Goal: Task Accomplishment & Management: Use online tool/utility

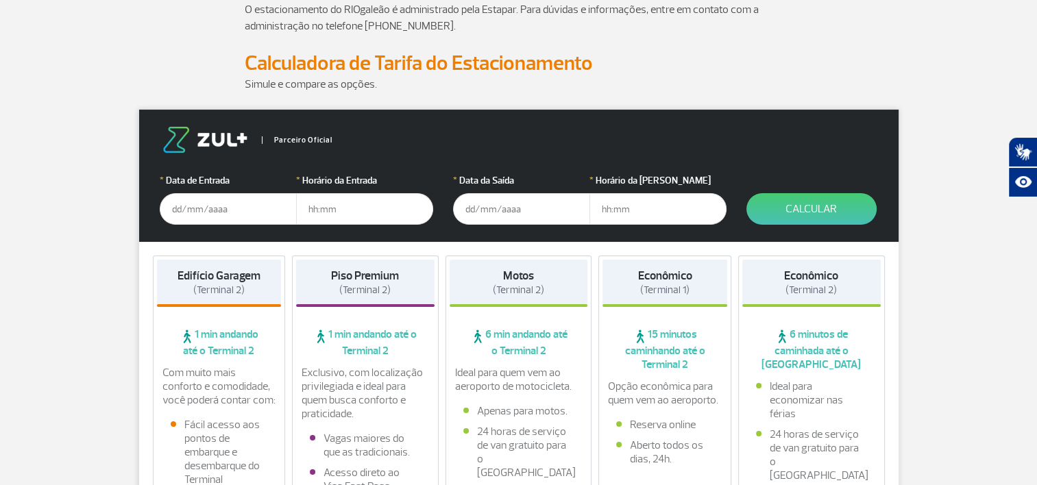
scroll to position [343, 0]
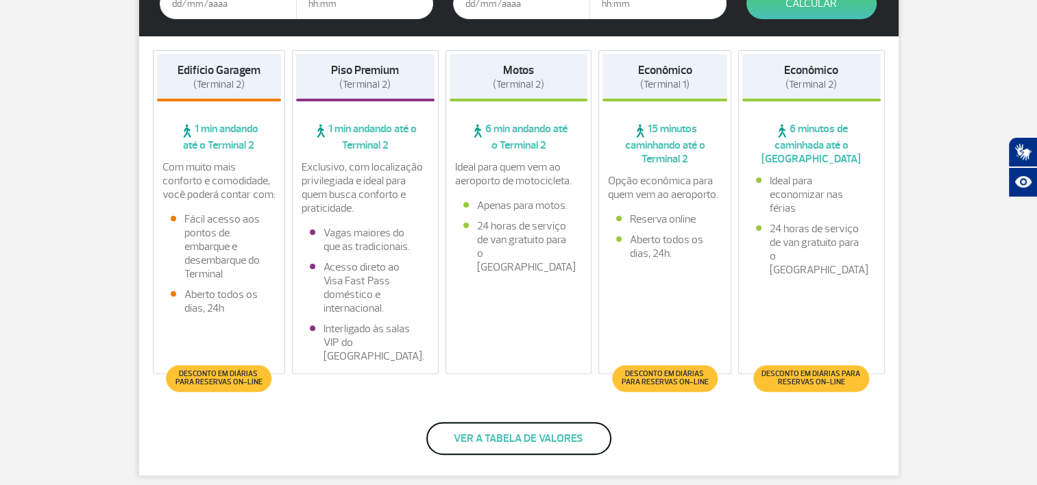
click at [538, 445] on button "Ver a tabela de valores" at bounding box center [518, 438] width 185 height 33
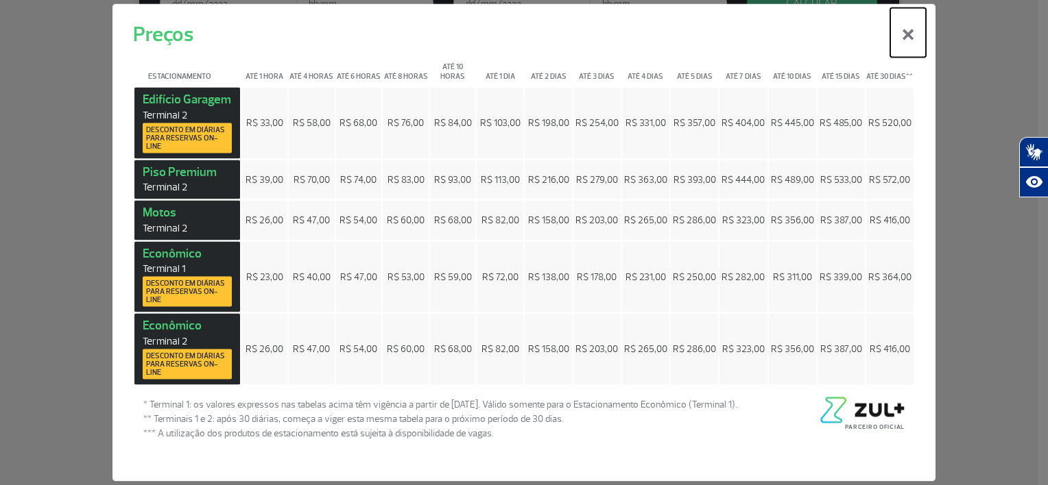
click at [908, 40] on button "×" at bounding box center [908, 32] width 36 height 49
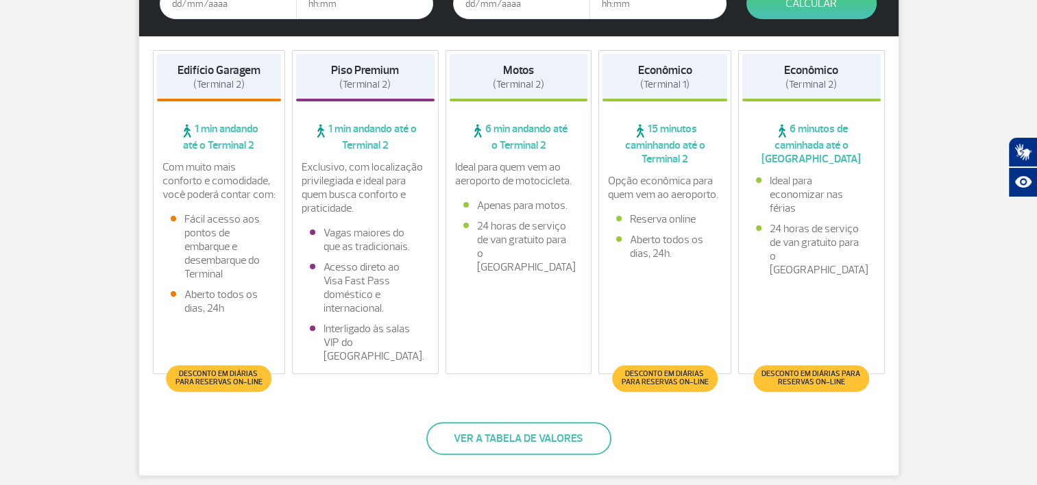
scroll to position [274, 0]
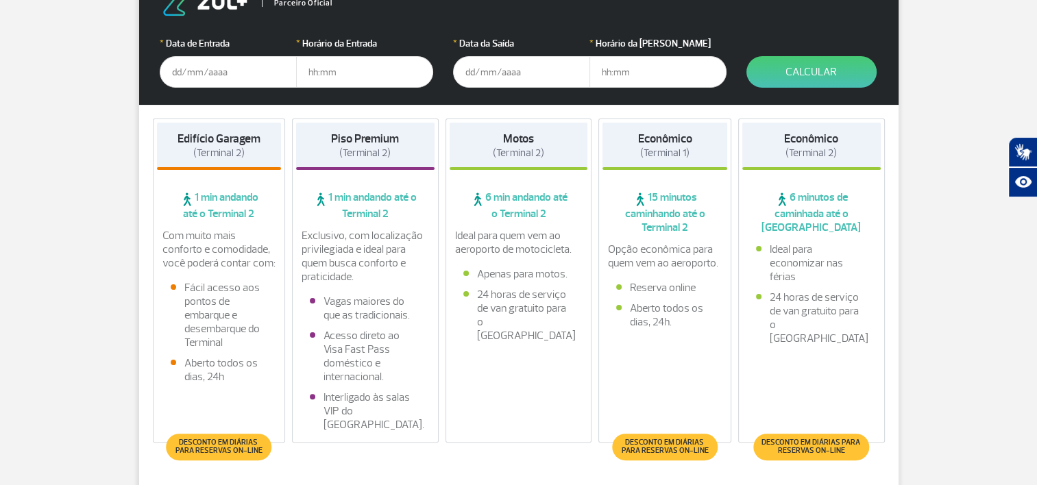
click at [197, 76] on input "text" at bounding box center [228, 72] width 137 height 32
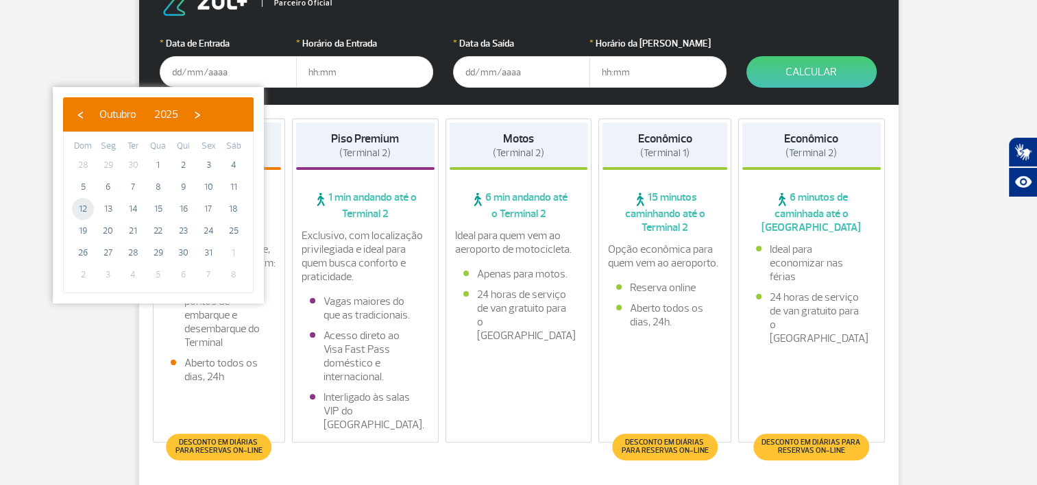
click at [83, 209] on span "12" at bounding box center [83, 209] width 22 height 22
type input "[DATE]"
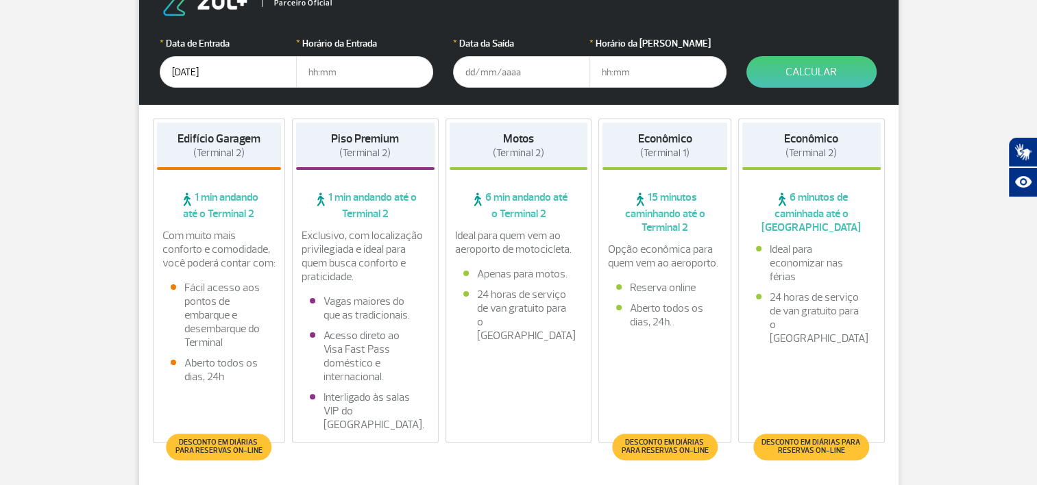
click at [356, 71] on input "text" at bounding box center [364, 72] width 137 height 32
type input "11:00"
click at [472, 67] on input "text" at bounding box center [521, 72] width 137 height 32
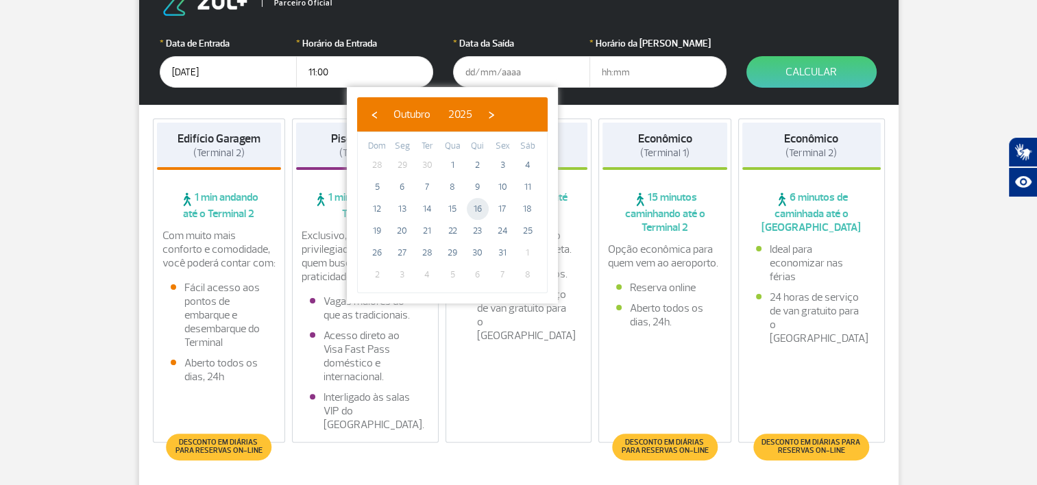
drag, startPoint x: 472, startPoint y: 223, endPoint x: 476, endPoint y: 208, distance: 15.8
click at [476, 208] on span "16" at bounding box center [478, 209] width 22 height 22
type input "[DATE]"
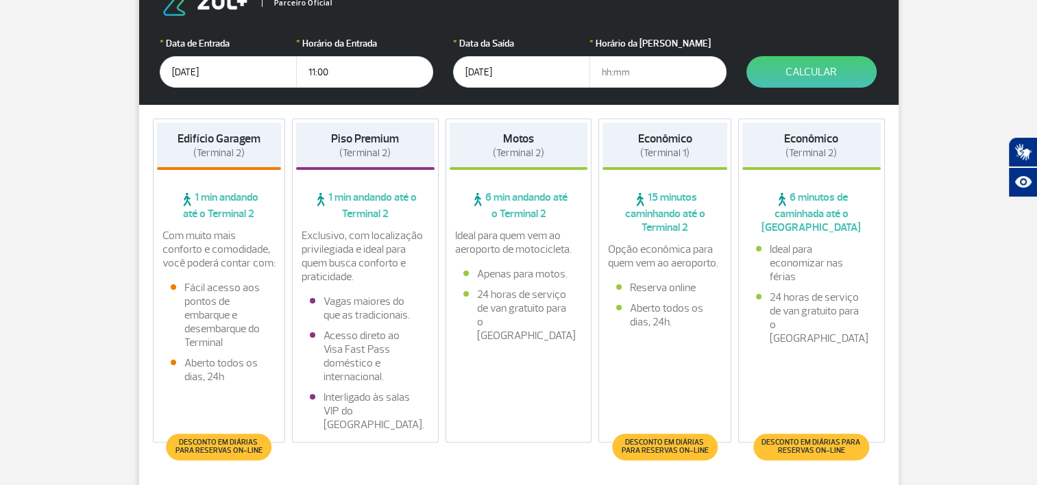
click at [606, 71] on input "text" at bounding box center [658, 72] width 137 height 32
type input "22:00"
click at [828, 74] on button "Calcular" at bounding box center [812, 72] width 130 height 32
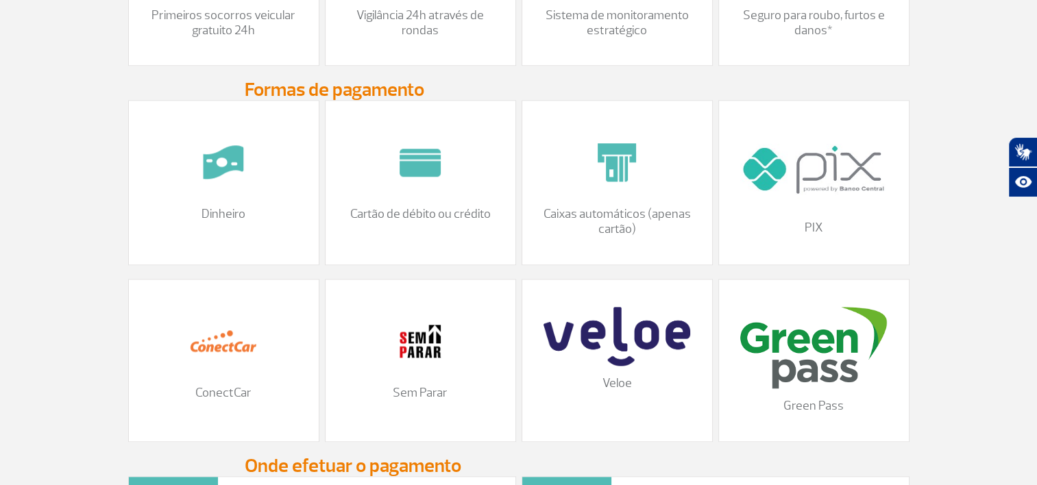
scroll to position [1447, 0]
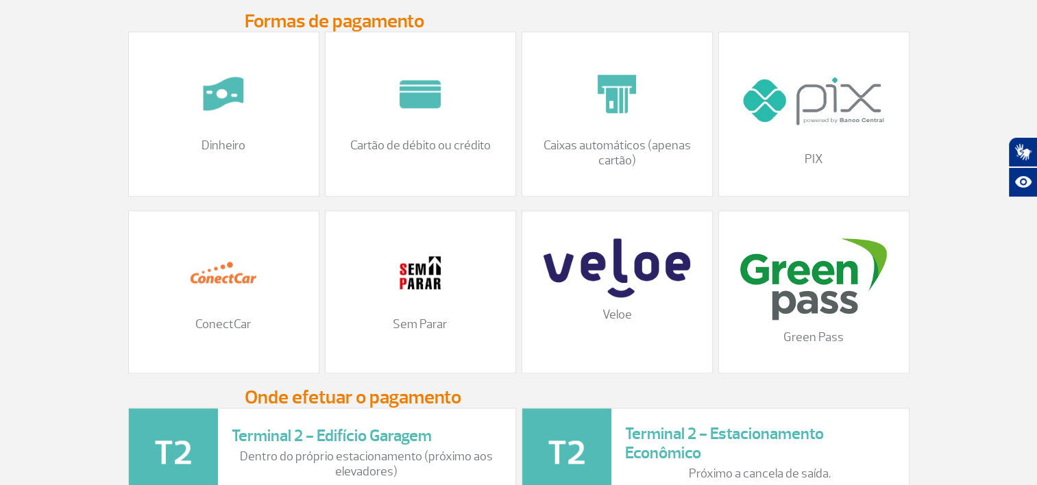
click at [241, 326] on div "ConectCar" at bounding box center [223, 291] width 191 height 163
